Goal: Task Accomplishment & Management: Complete application form

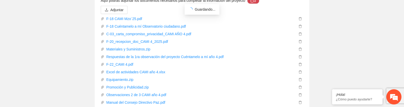
scroll to position [3793, 0]
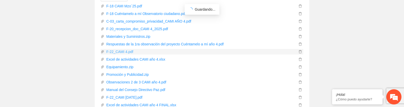
scroll to position [3809, 0]
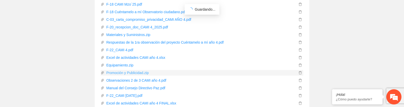
click at [132, 70] on link "Promoción y Publicidad.zip" at bounding box center [200, 73] width 193 height 6
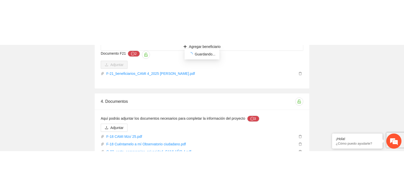
scroll to position [3721, 0]
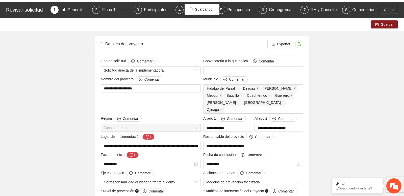
scroll to position [0, 0]
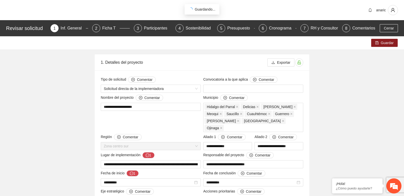
click at [59, 30] on div "1 Inf. General" at bounding box center [70, 28] width 38 height 8
click at [385, 28] on span "Cerrar" at bounding box center [389, 29] width 10 height 6
